Goal: Book appointment/travel/reservation

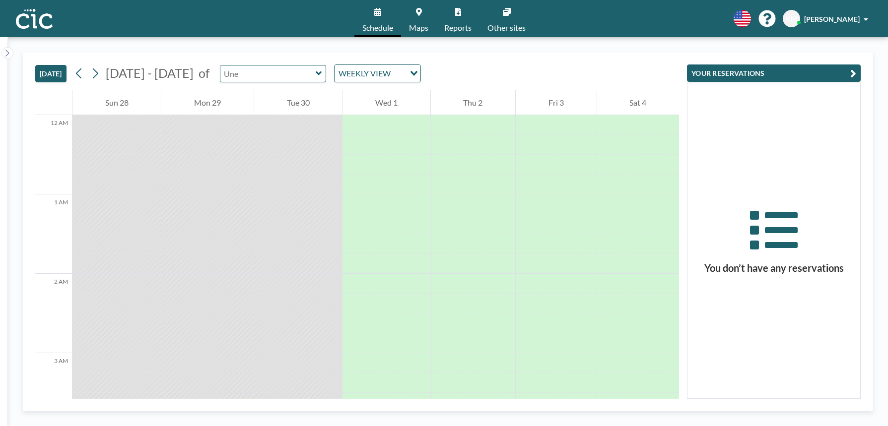
click at [244, 74] on input "text" at bounding box center [267, 73] width 95 height 16
type input "[PERSON_NAME]"
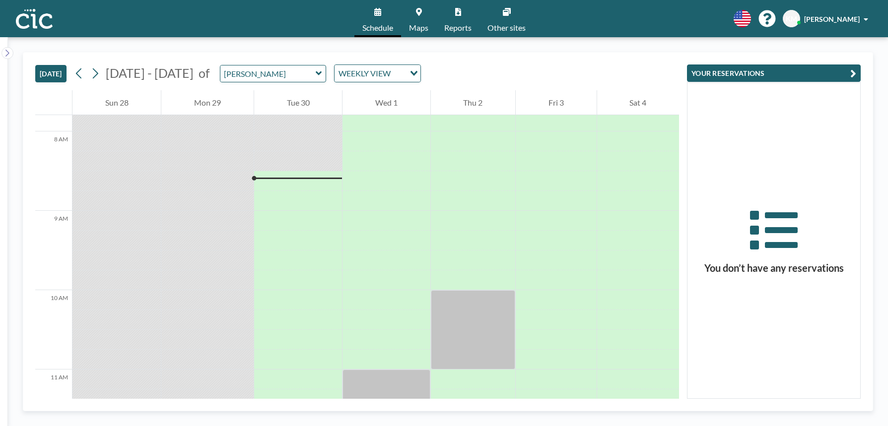
scroll to position [625, 0]
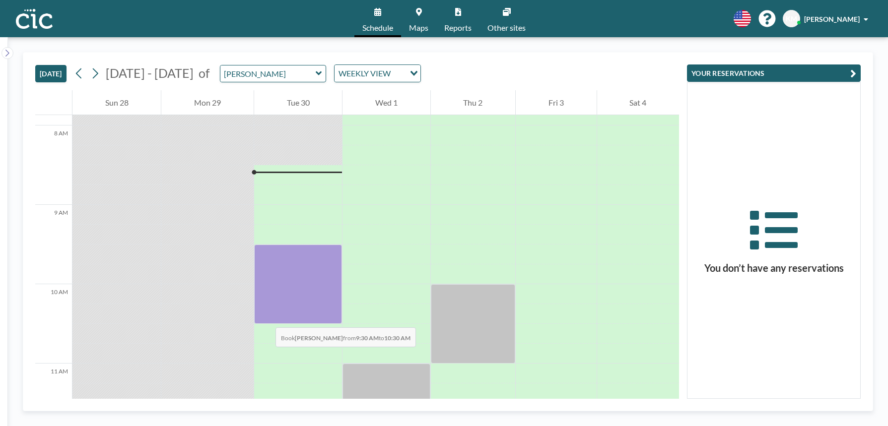
drag, startPoint x: 271, startPoint y: 256, endPoint x: 265, endPoint y: 318, distance: 62.3
click at [265, 318] on div at bounding box center [298, 284] width 88 height 79
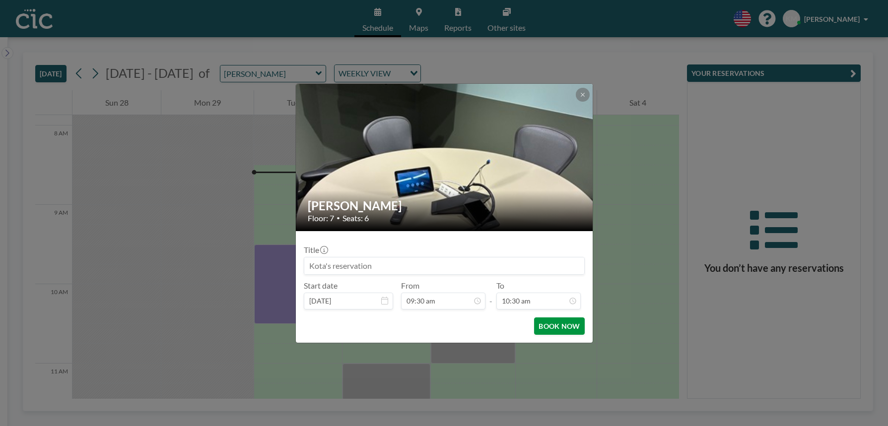
click at [562, 327] on button "BOOK NOW" at bounding box center [559, 326] width 50 height 17
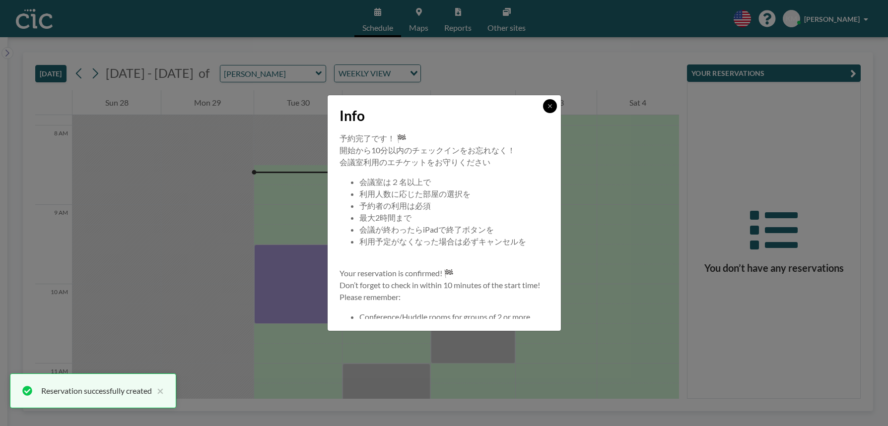
click at [548, 103] on icon at bounding box center [550, 106] width 6 height 6
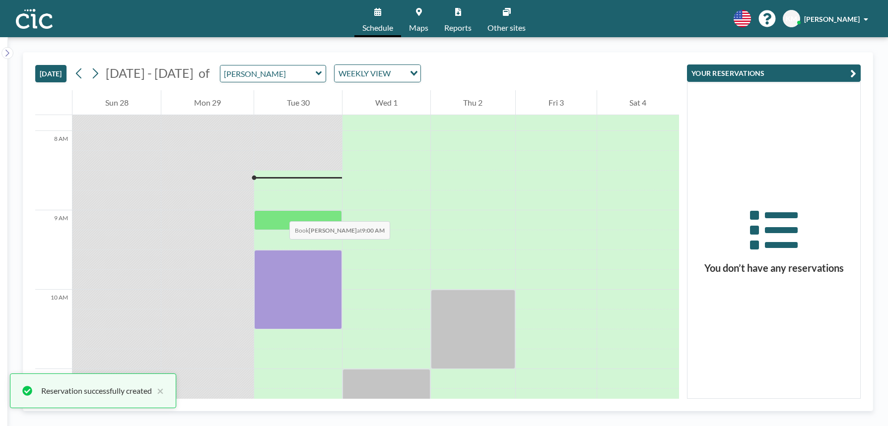
scroll to position [634, 0]
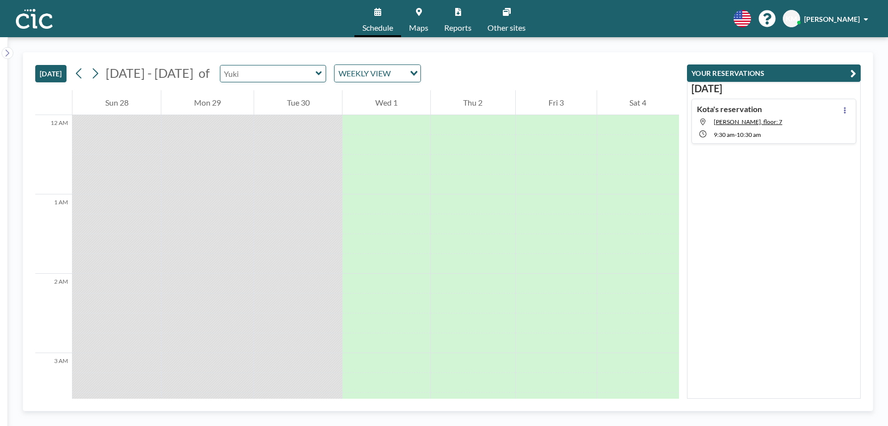
click at [242, 77] on input "text" at bounding box center [267, 73] width 95 height 16
type input "Suzuran"
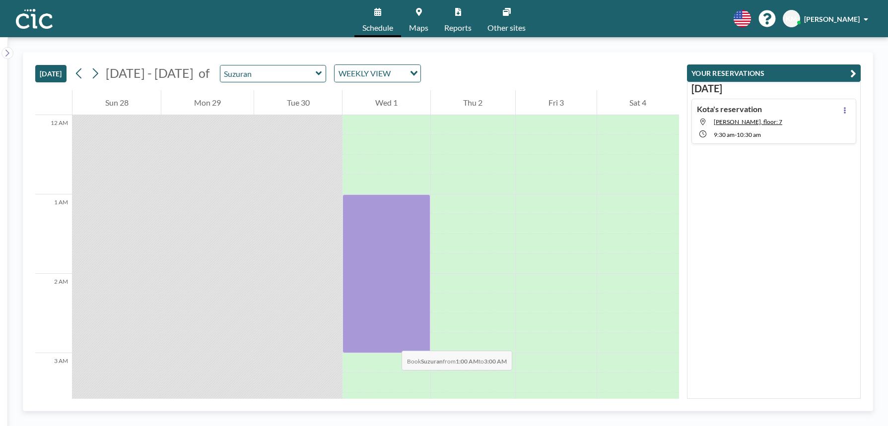
drag, startPoint x: 390, startPoint y: 203, endPoint x: 391, endPoint y: 341, distance: 138.0
click at [391, 341] on div at bounding box center [385, 274] width 87 height 159
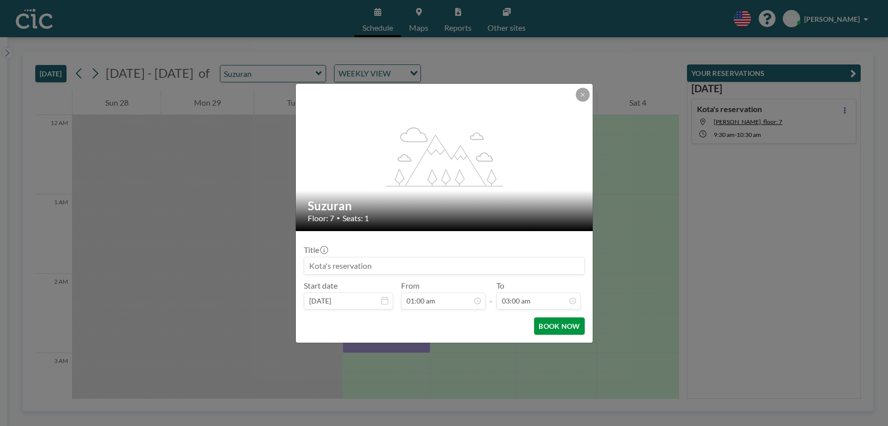
click at [558, 325] on button "BOOK NOW" at bounding box center [559, 326] width 50 height 17
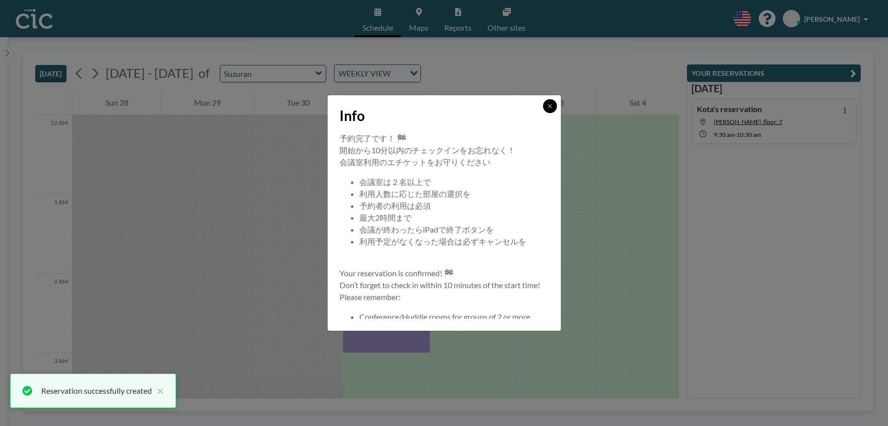
click at [550, 109] on button at bounding box center [550, 106] width 14 height 14
